Goal: Check status: Check status

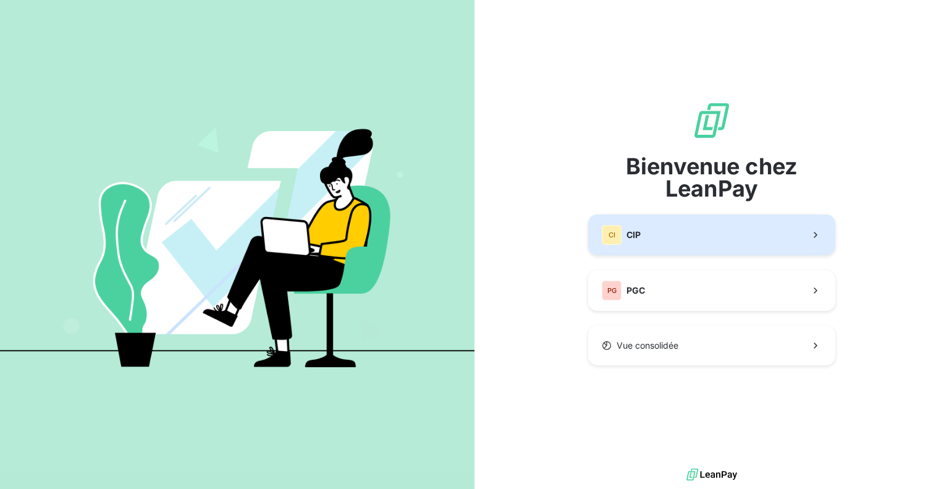
click at [639, 223] on button "CI CIP" at bounding box center [711, 234] width 247 height 41
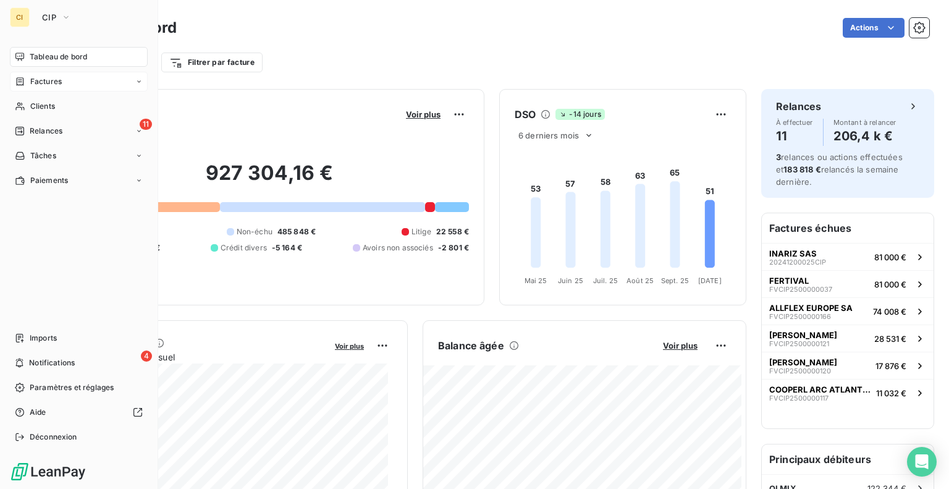
click at [37, 82] on span "Factures" at bounding box center [46, 81] width 32 height 11
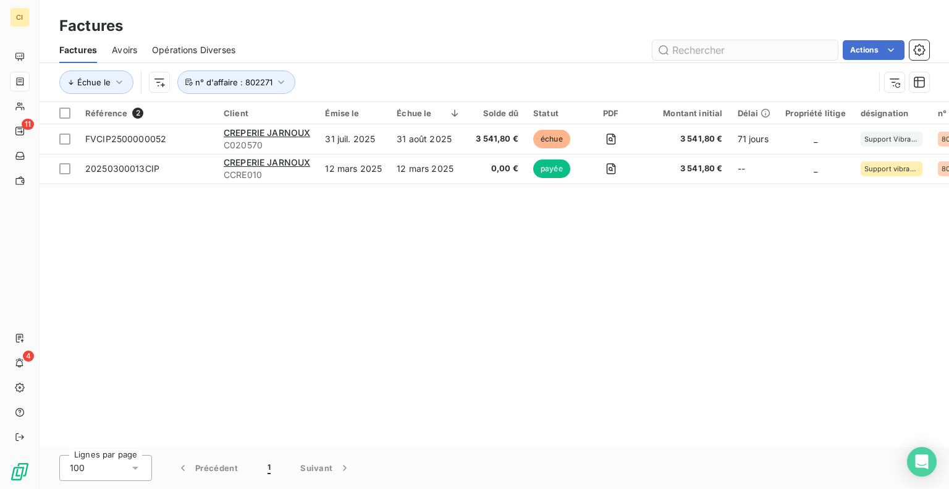
click at [753, 56] on input "text" at bounding box center [744, 50] width 185 height 20
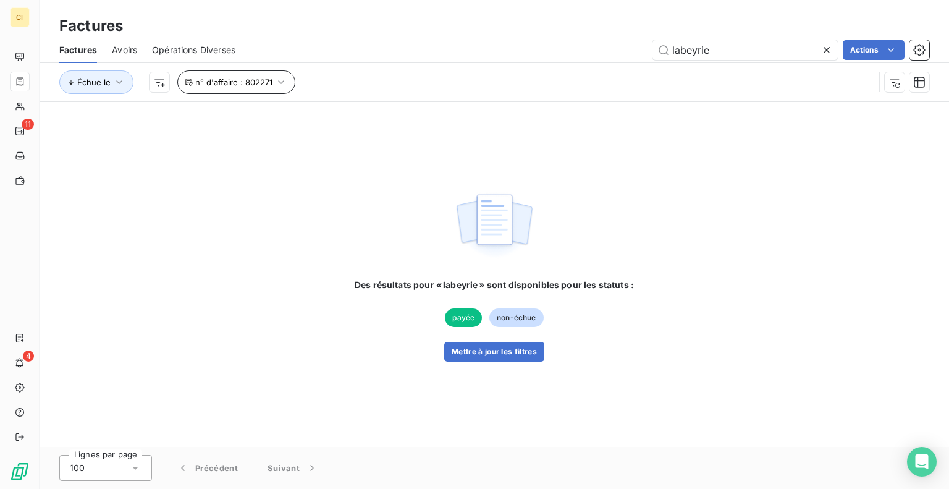
type input "labeyrie"
click at [276, 84] on icon "button" at bounding box center [281, 82] width 12 height 12
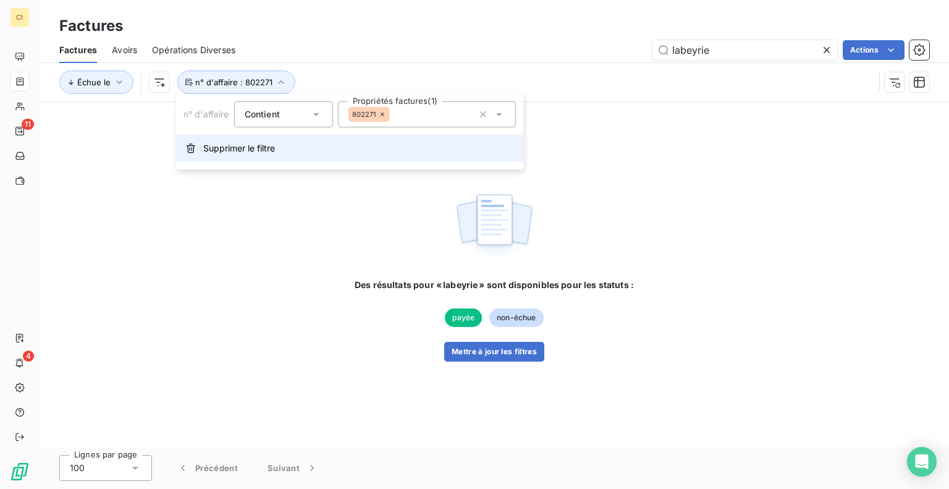
click at [195, 146] on icon "button" at bounding box center [191, 148] width 10 height 10
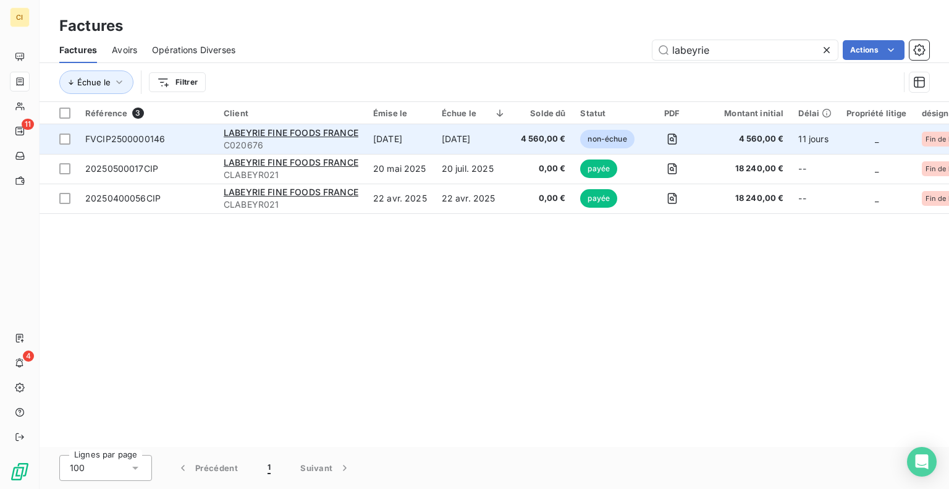
click at [465, 136] on td "[DATE]" at bounding box center [473, 139] width 79 height 30
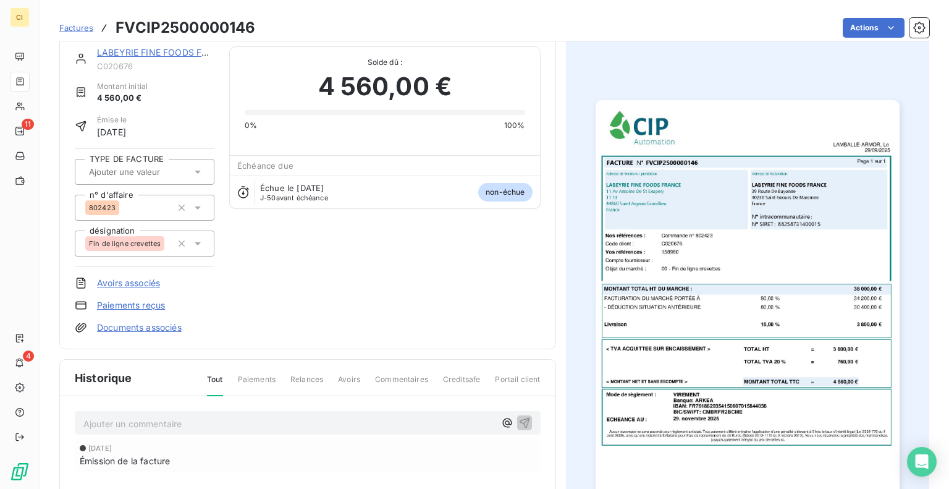
scroll to position [9, 0]
